Goal: Task Accomplishment & Management: Use online tool/utility

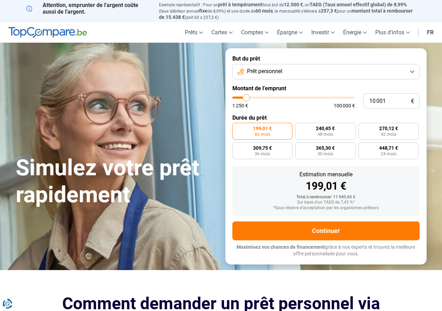
type input "10 500"
type input "10500"
type input "11 000"
type input "11000"
type input "11 500"
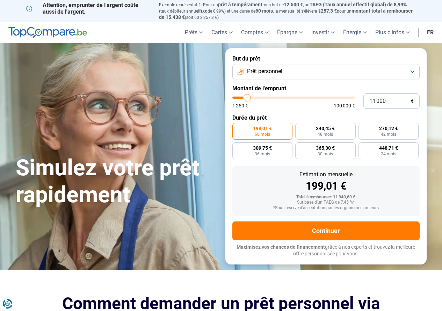
type input "11500"
type input "11 750"
type input "11750"
type input "13 250"
type input "13250"
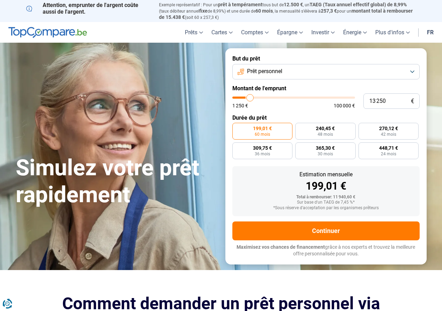
type input "14 750"
type input "14750"
type input "16 000"
type input "16000"
type input "17 750"
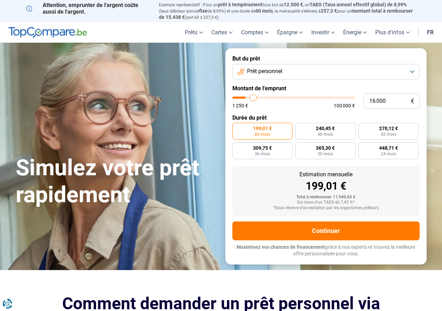
type input "17750"
type input "19 000"
type input "19000"
type input "21 250"
type input "21250"
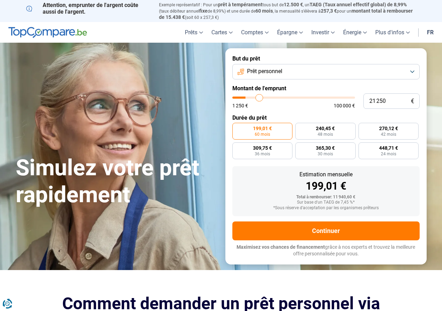
type input "22 000"
type input "22000"
type input "23 500"
type input "23500"
type input "24 750"
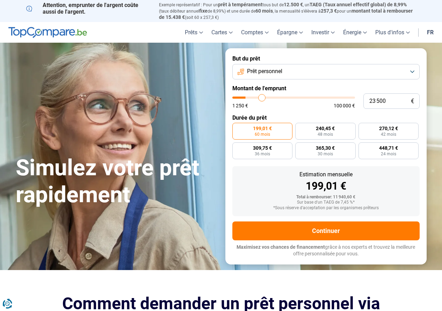
type input "24750"
type input "26 000"
type input "26000"
type input "27 250"
type input "27250"
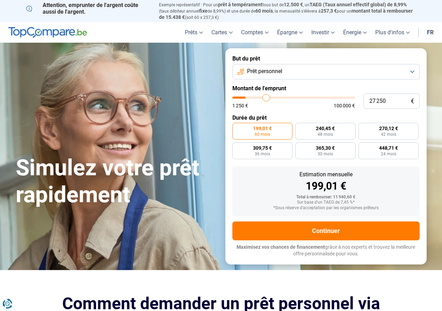
type input "28 000"
type input "28000"
type input "29 000"
type input "29000"
type input "29 750"
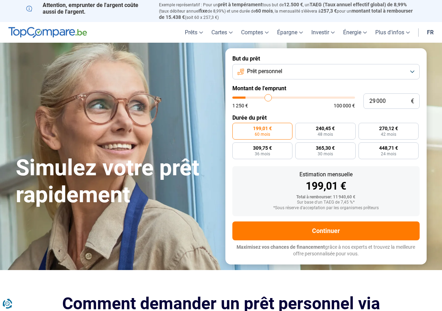
type input "29750"
type input "30 500"
type input "30500"
type input "31 750"
type input "31750"
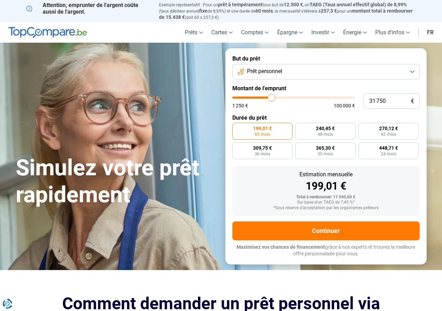
type input "32 250"
type input "32250"
type input "32 750"
type input "32750"
type input "33 500"
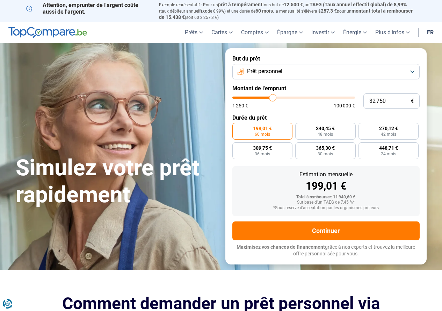
type input "33500"
type input "34 000"
type input "34000"
type input "34 750"
type input "34750"
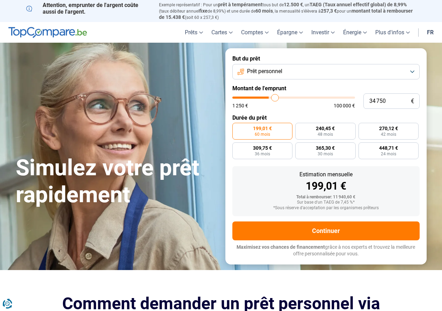
type input "35 000"
type input "35000"
type input "35 500"
type input "35500"
type input "35 750"
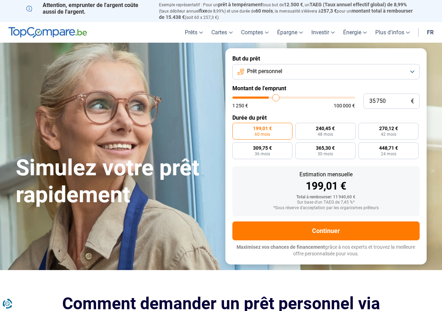
type input "35750"
type input "36 750"
type input "36750"
type input "37 000"
type input "37000"
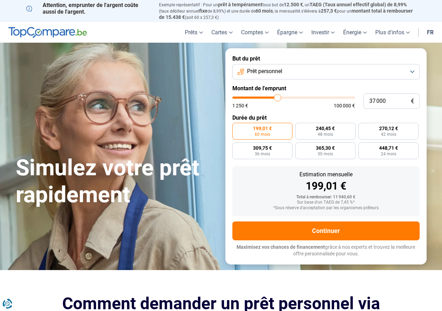
type input "37 250"
type input "37250"
type input "37 750"
type input "37750"
type input "38 000"
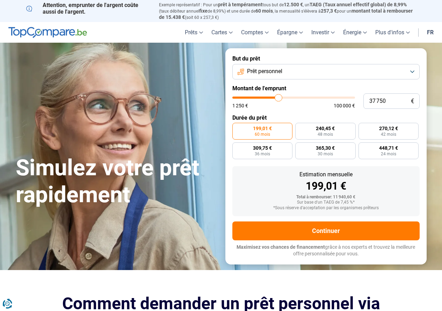
type input "38000"
type input "38 250"
type input "38250"
type input "38 500"
type input "38500"
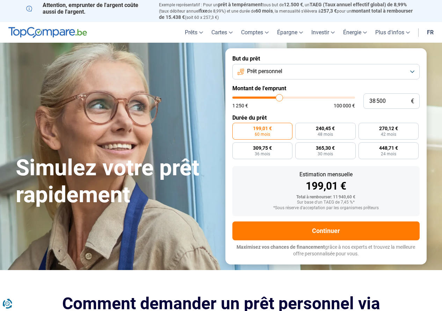
type input "38 750"
type input "38750"
type input "39 250"
type input "39250"
type input "39 500"
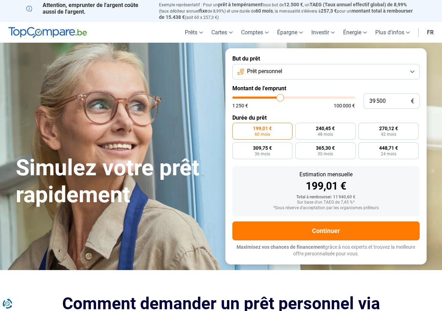
type input "39500"
type input "39 750"
type input "39750"
type input "40 000"
drag, startPoint x: 247, startPoint y: 96, endPoint x: 281, endPoint y: 96, distance: 34.6
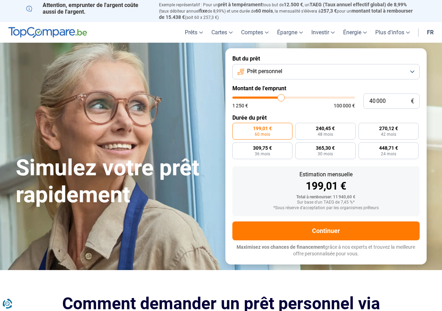
type input "40000"
click at [281, 96] on input "range" at bounding box center [293, 97] width 123 height 2
radio input "false"
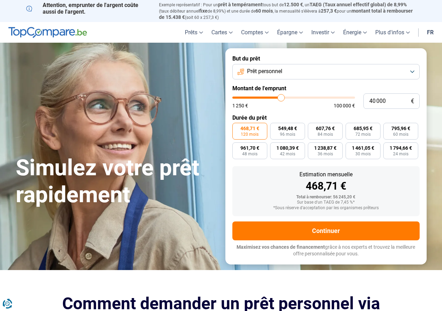
type input "15 000"
type input "15000"
click at [252, 99] on input "range" at bounding box center [293, 97] width 123 height 2
radio input "true"
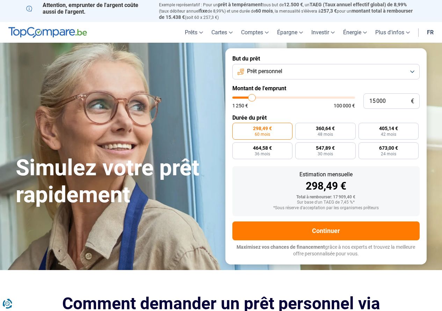
type input "8 750"
type input "8750"
click at [245, 99] on input "range" at bounding box center [293, 97] width 123 height 2
radio input "true"
type input "1 500"
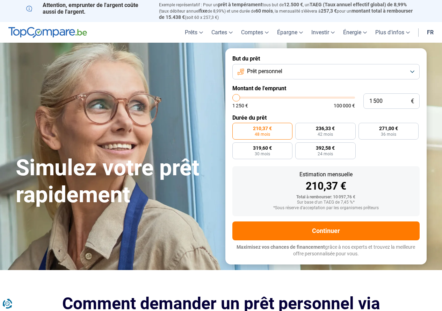
type input "1500"
click at [236, 98] on input "range" at bounding box center [293, 97] width 123 height 2
radio input "true"
